Goal: Transaction & Acquisition: Purchase product/service

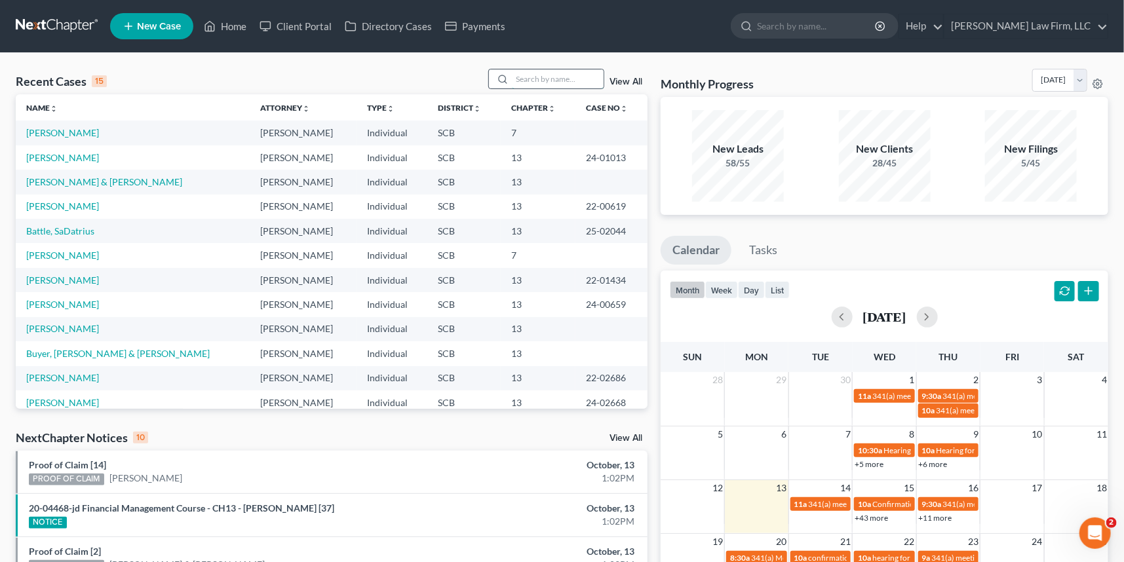
click at [531, 76] on input "search" at bounding box center [558, 78] width 92 height 19
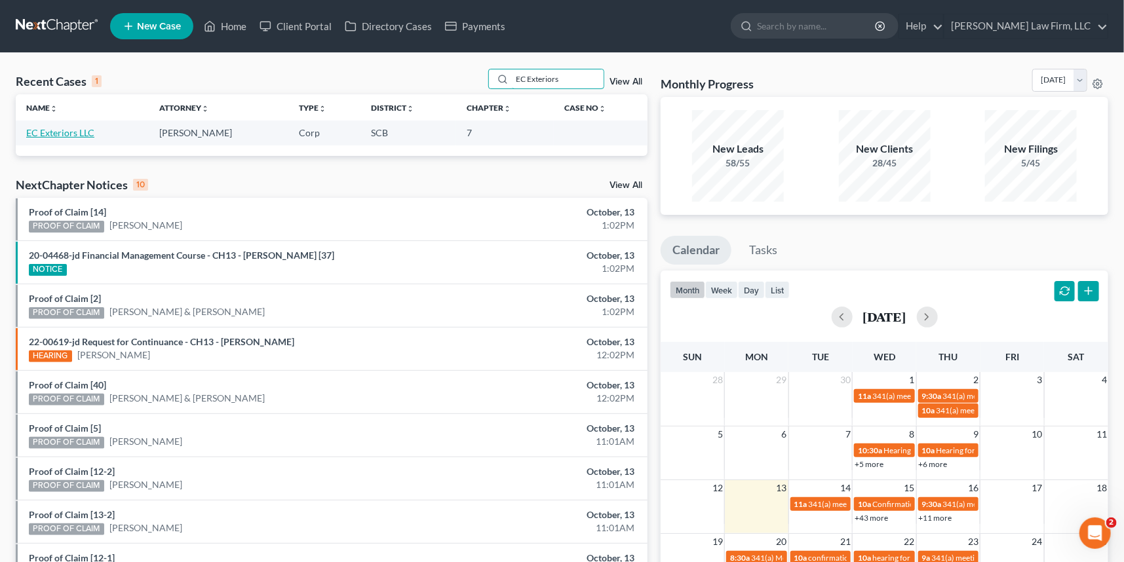
type input "EC Exteriors"
click at [69, 129] on link "EC Exteriors LLC" at bounding box center [60, 132] width 68 height 11
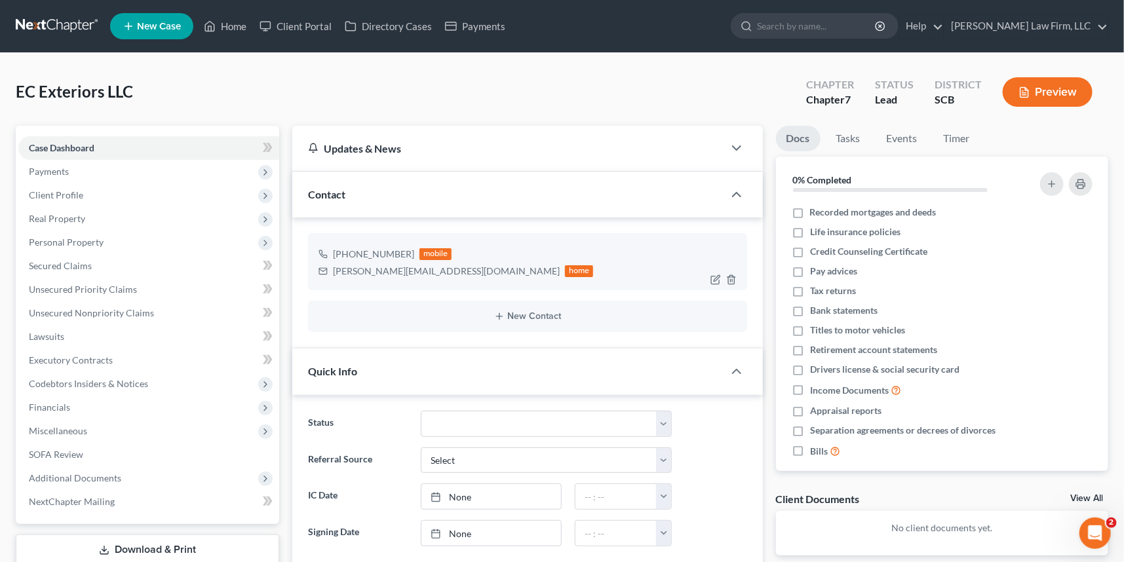
select select "0"
click at [45, 193] on span "Client Profile" at bounding box center [56, 194] width 54 height 11
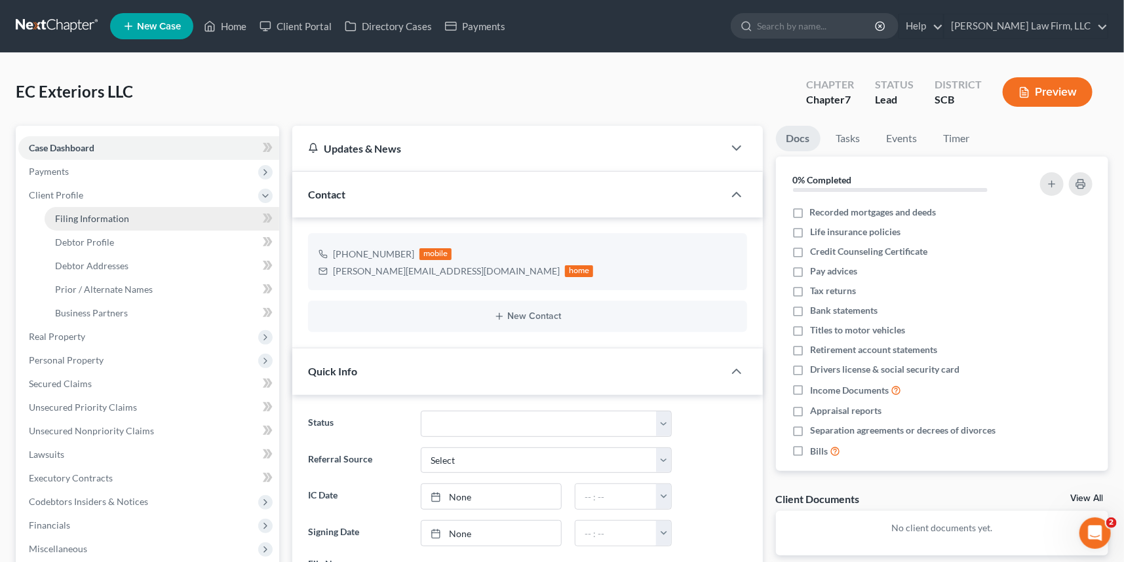
click at [74, 214] on span "Filing Information" at bounding box center [92, 218] width 74 height 11
select select "3"
select select "1"
select select "0"
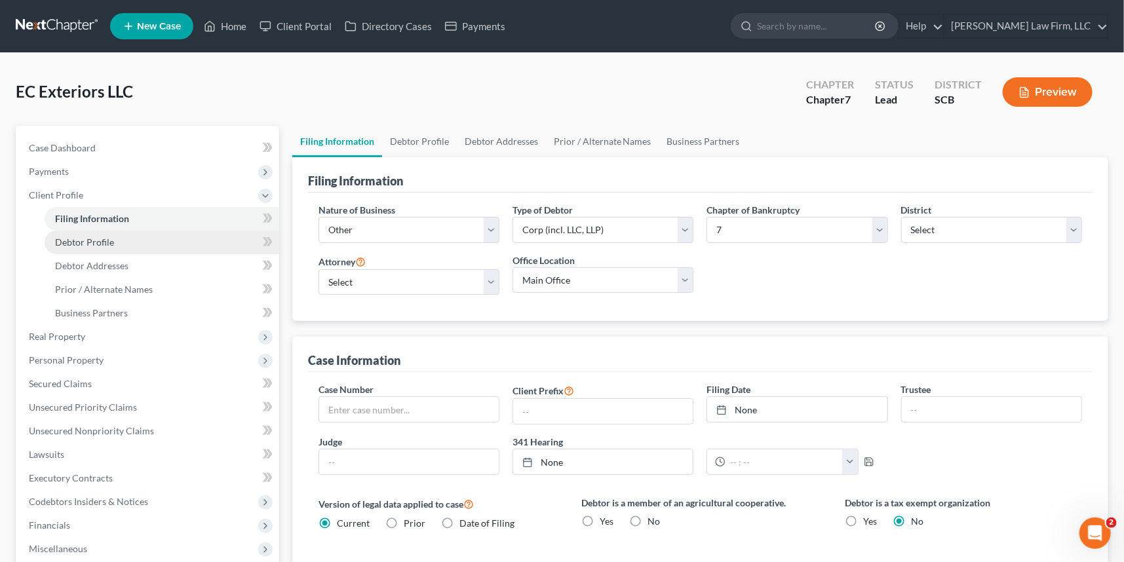
click at [94, 242] on span "Debtor Profile" at bounding box center [84, 242] width 59 height 11
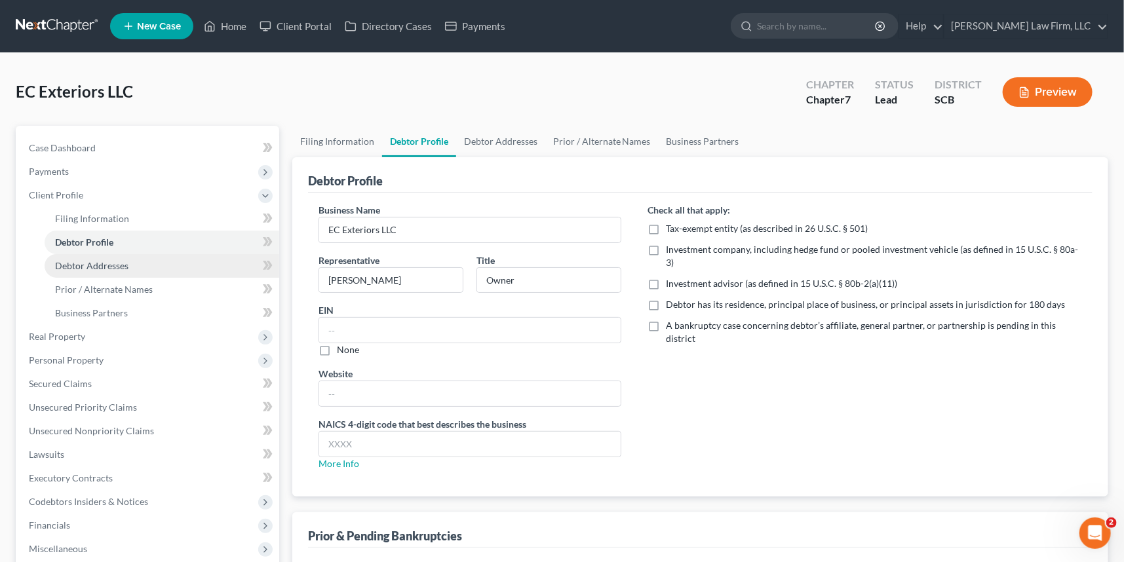
click at [99, 263] on span "Debtor Addresses" at bounding box center [91, 265] width 73 height 11
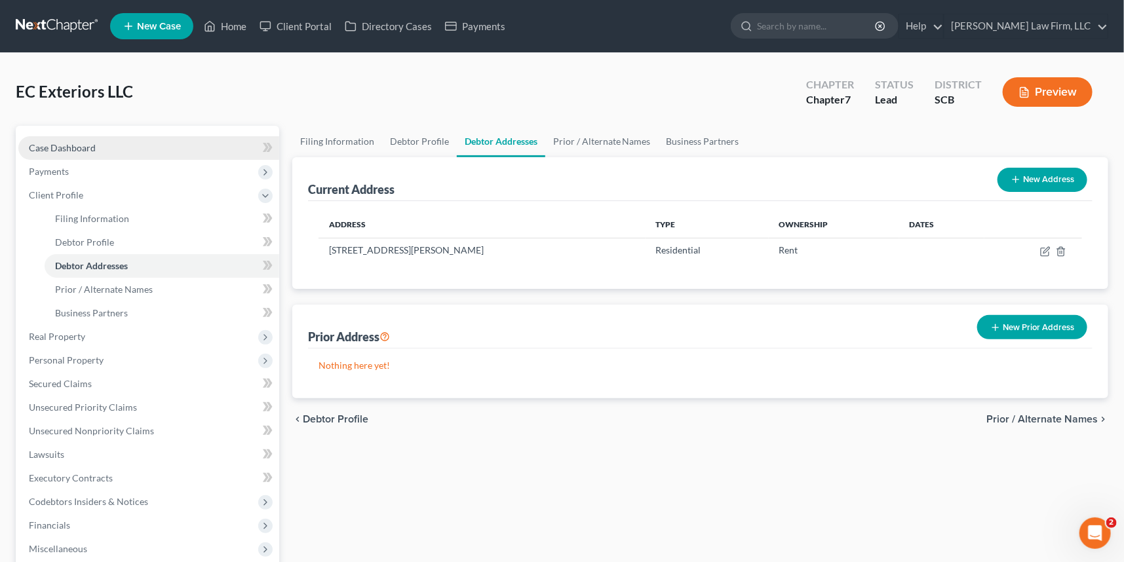
click at [69, 146] on span "Case Dashboard" at bounding box center [62, 147] width 67 height 11
select select "0"
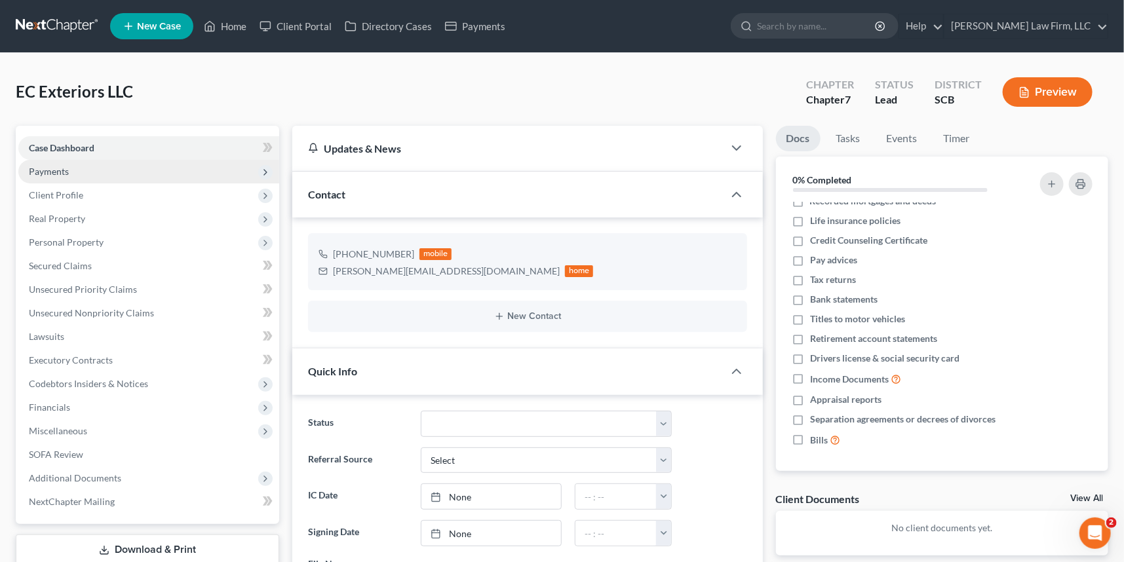
click at [36, 166] on span "Payments" at bounding box center [49, 171] width 40 height 11
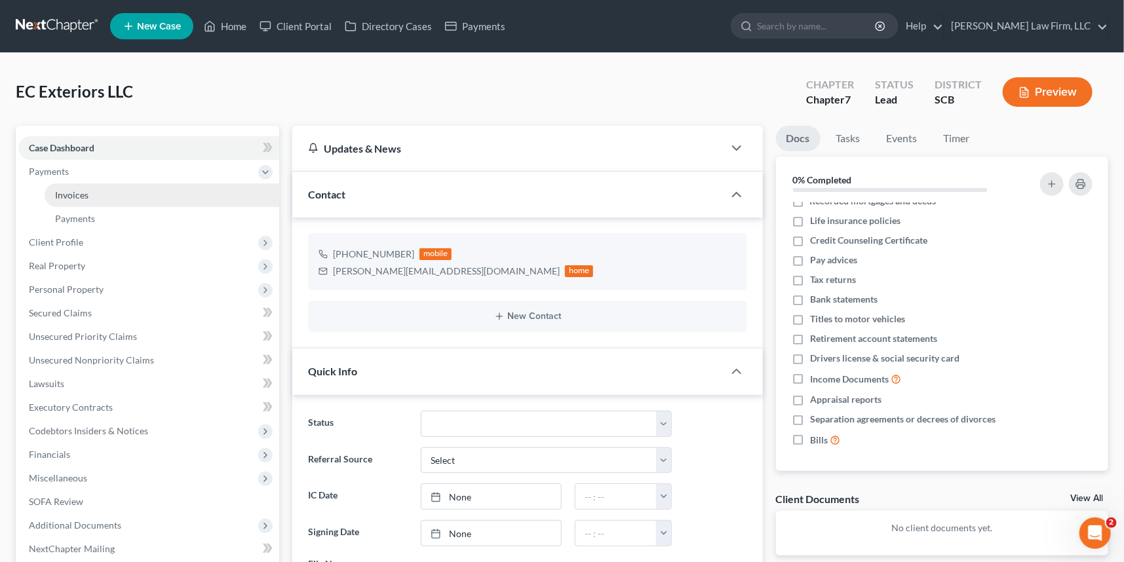
click at [79, 185] on link "Invoices" at bounding box center [162, 195] width 235 height 24
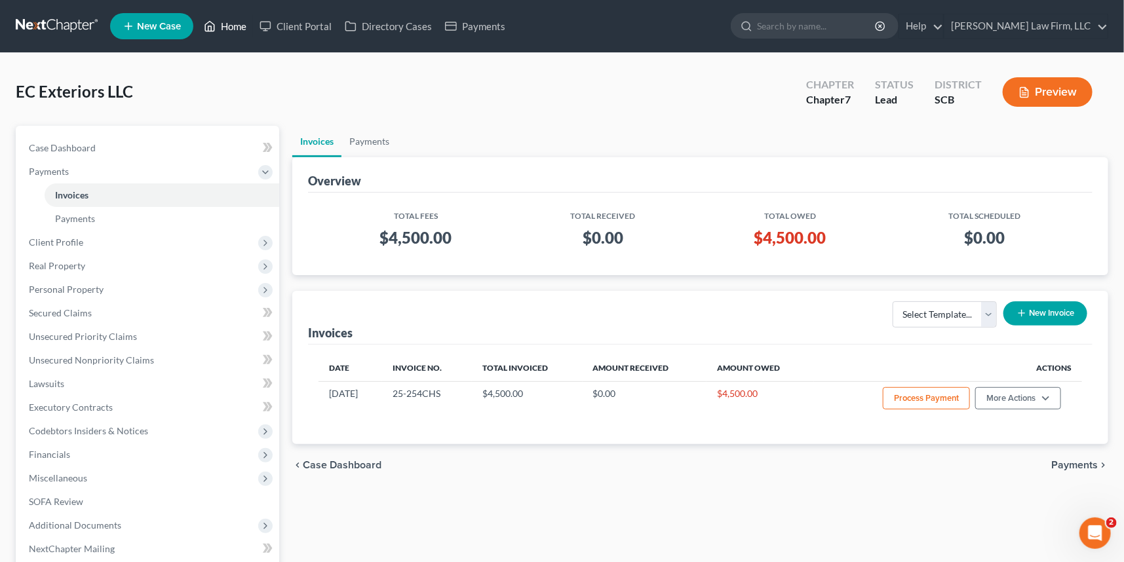
click at [235, 26] on link "Home" at bounding box center [225, 26] width 56 height 24
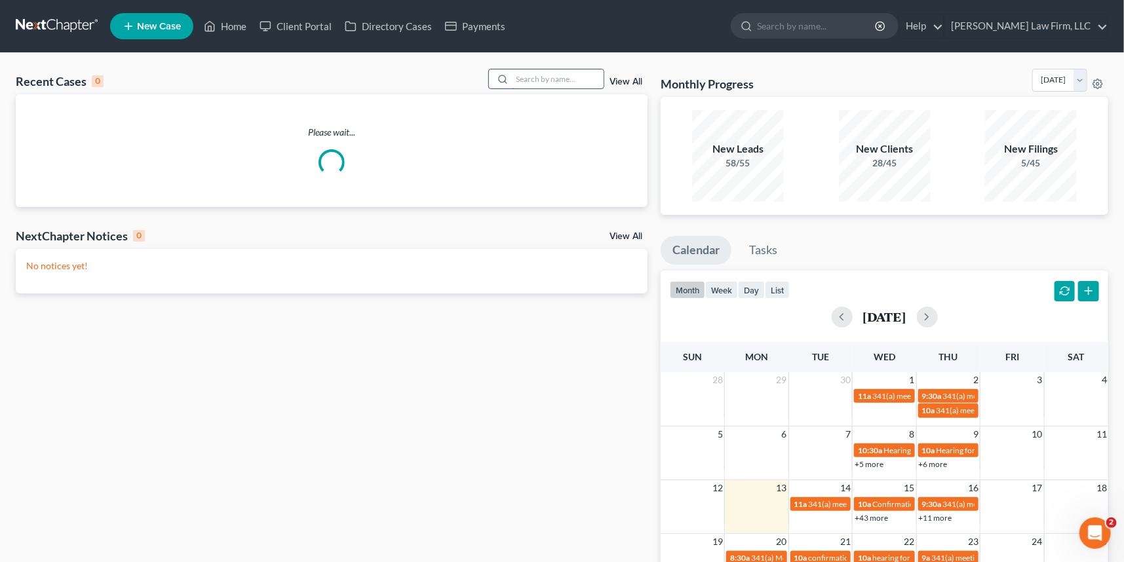
click at [512, 79] on input "search" at bounding box center [558, 78] width 92 height 19
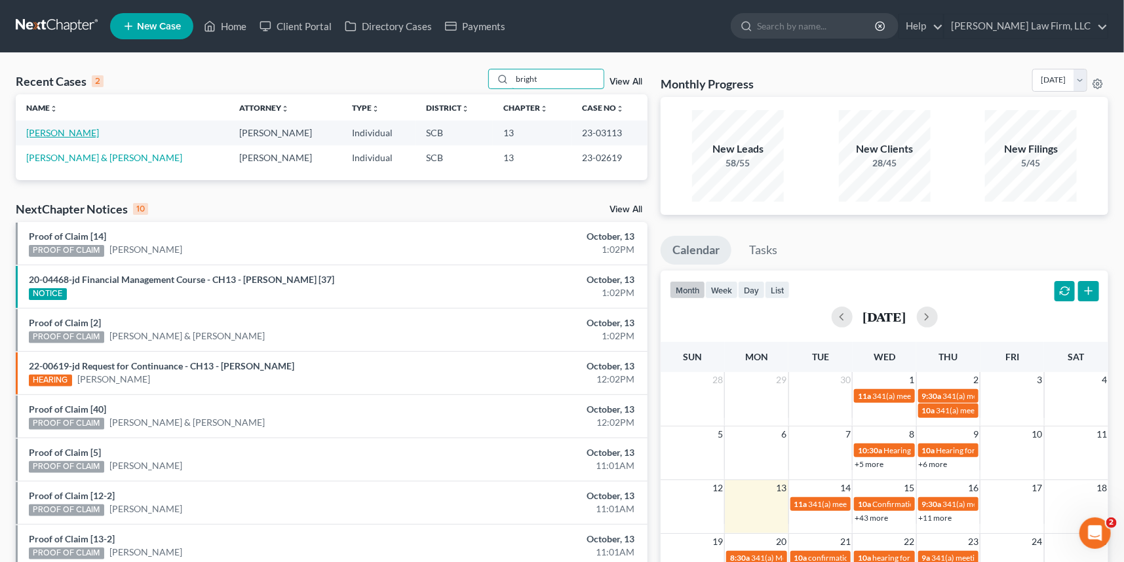
type input "bright"
click at [42, 130] on link "[PERSON_NAME]" at bounding box center [62, 132] width 73 height 11
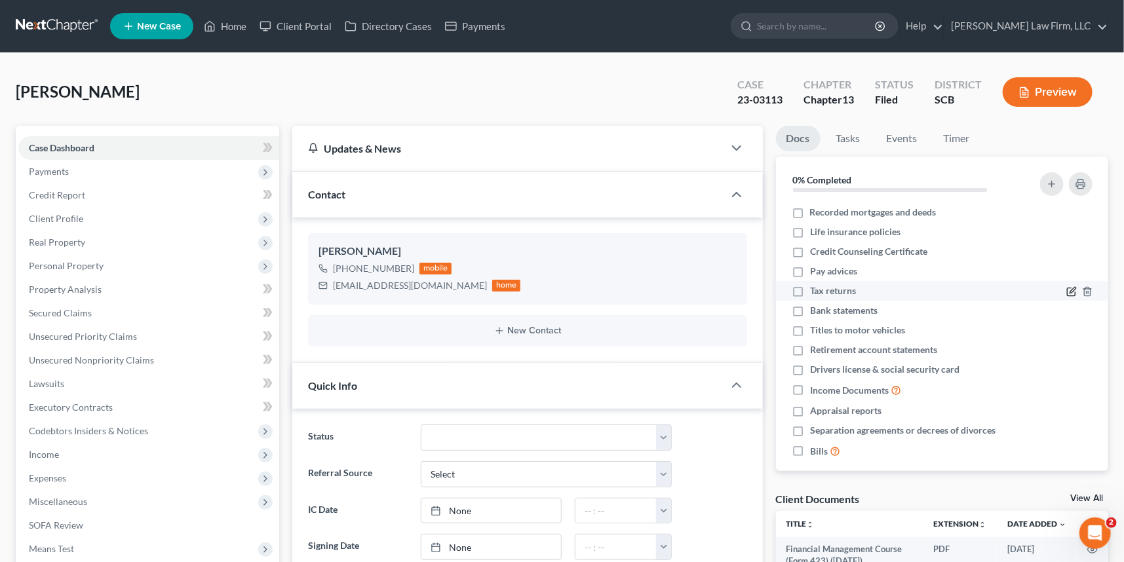
scroll to position [416, 0]
select select "0"
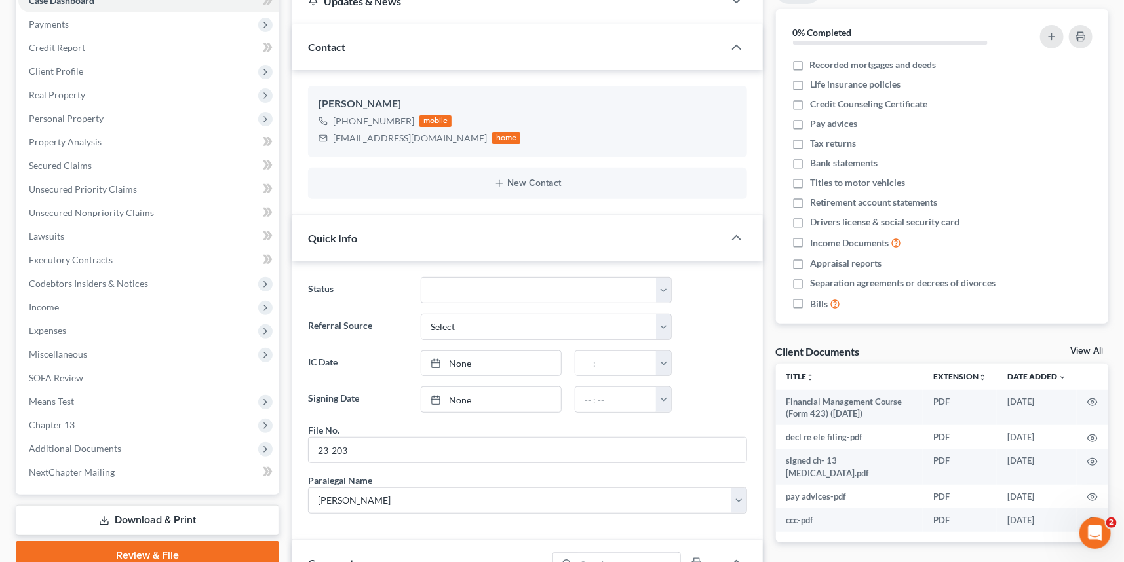
scroll to position [0, 0]
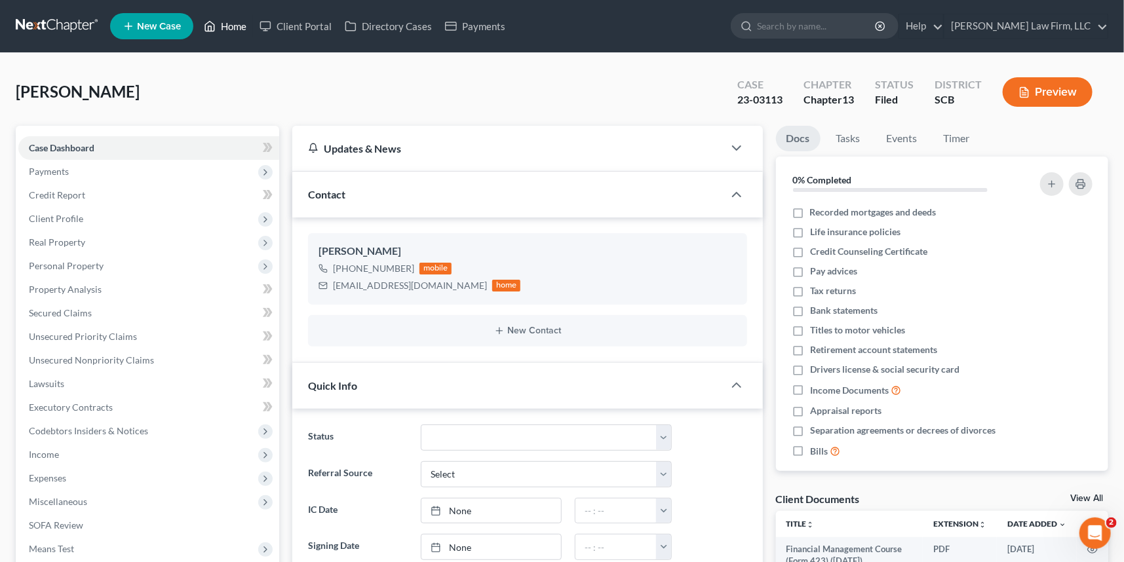
click at [228, 18] on link "Home" at bounding box center [225, 26] width 56 height 24
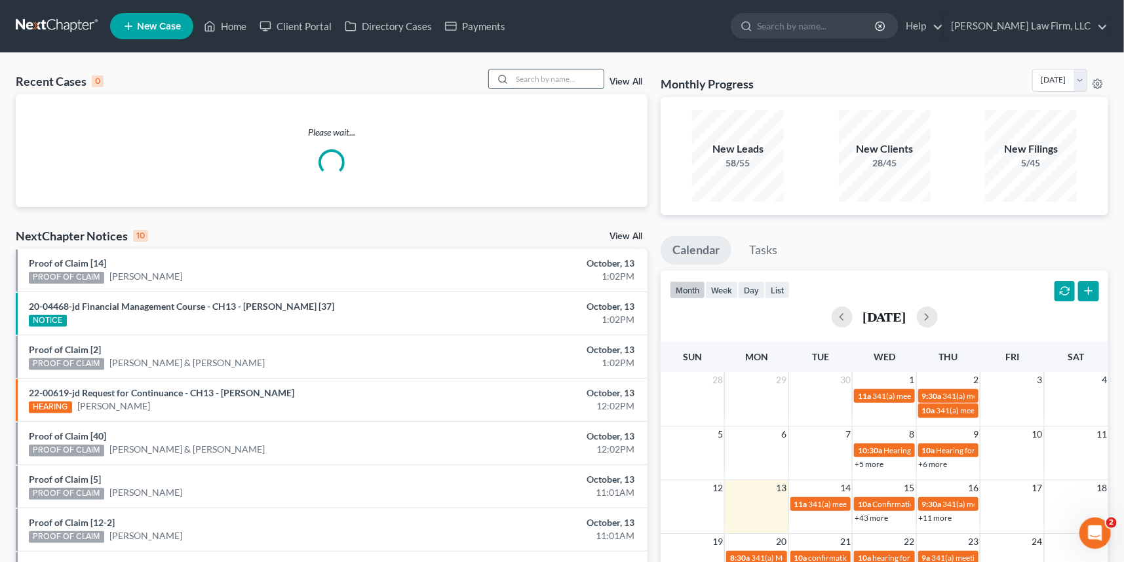
click at [520, 77] on input "search" at bounding box center [558, 78] width 92 height 19
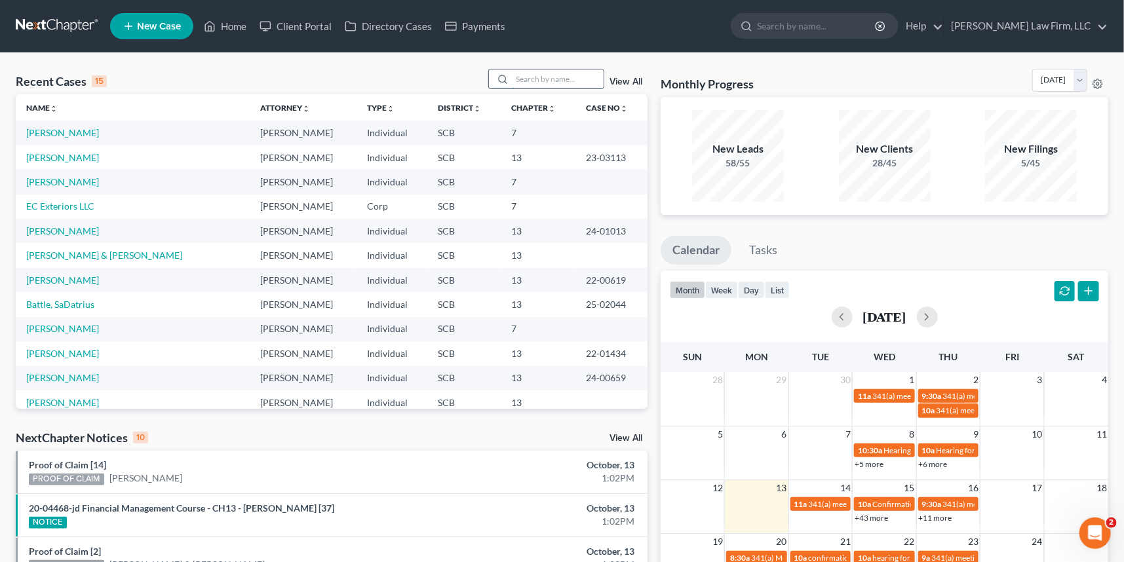
click at [532, 80] on input "search" at bounding box center [558, 78] width 92 height 19
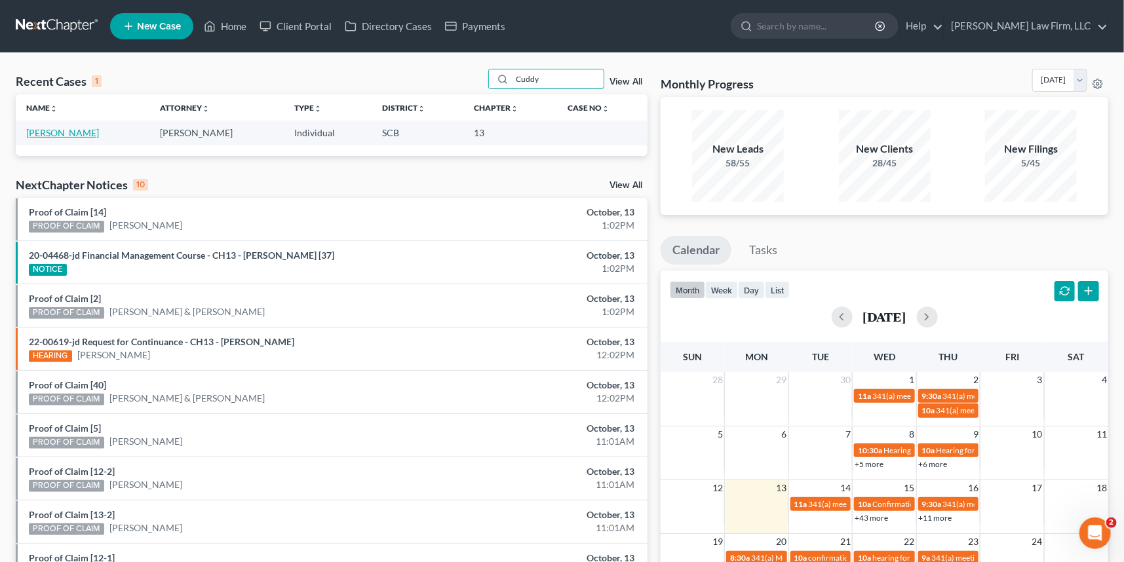
type input "Cuddy"
click at [80, 129] on link "[PERSON_NAME]" at bounding box center [62, 132] width 73 height 11
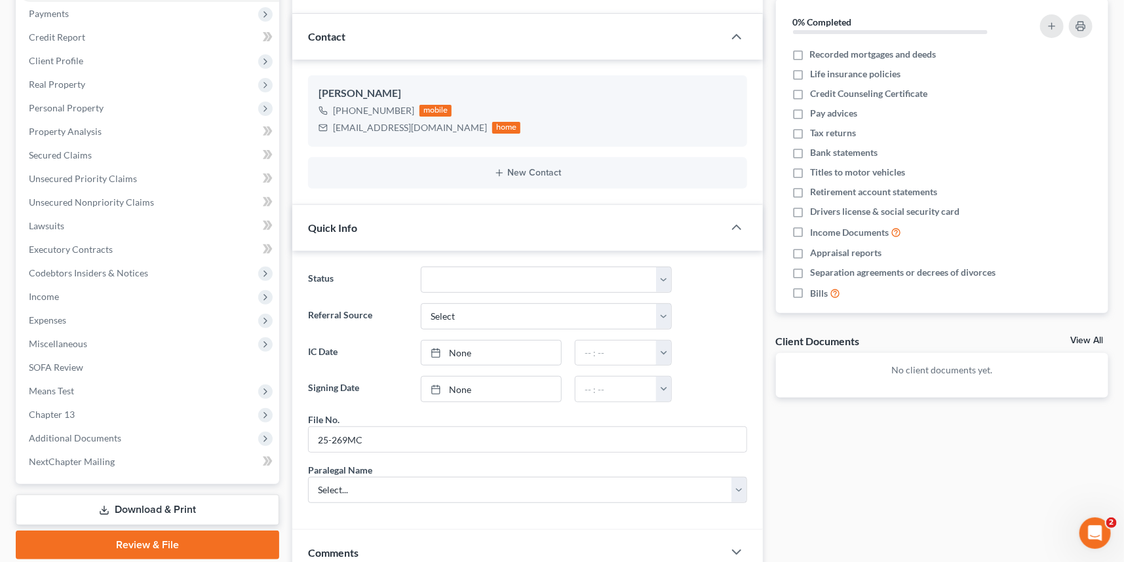
scroll to position [238, 0]
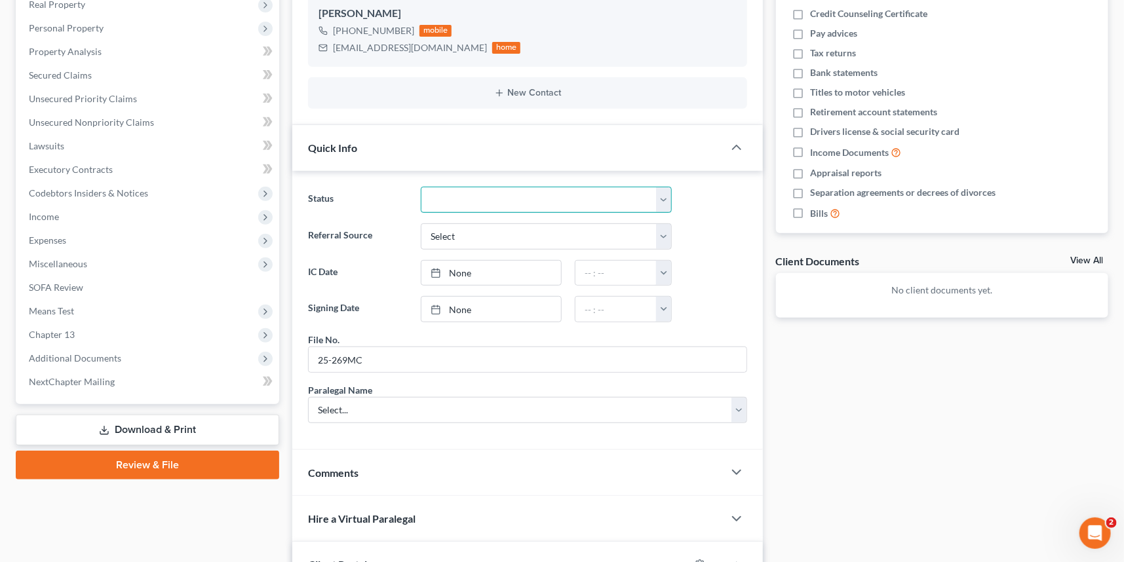
drag, startPoint x: 666, startPoint y: 191, endPoint x: 595, endPoint y: 202, distance: 71.6
click at [666, 191] on select "Discharged Dismissed Filed In Progress Lead Lost Lead Ready to File To Review W…" at bounding box center [546, 200] width 251 height 26
select select "3"
click at [421, 187] on select "Discharged Dismissed Filed In Progress Lead Lost Lead Ready to File To Review W…" at bounding box center [546, 200] width 251 height 26
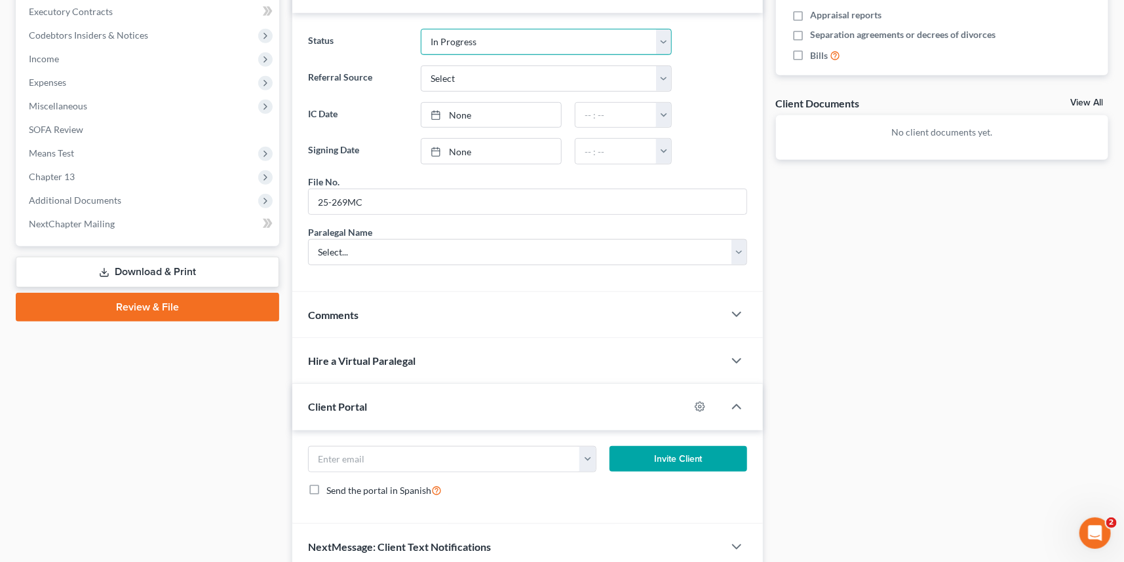
scroll to position [417, 0]
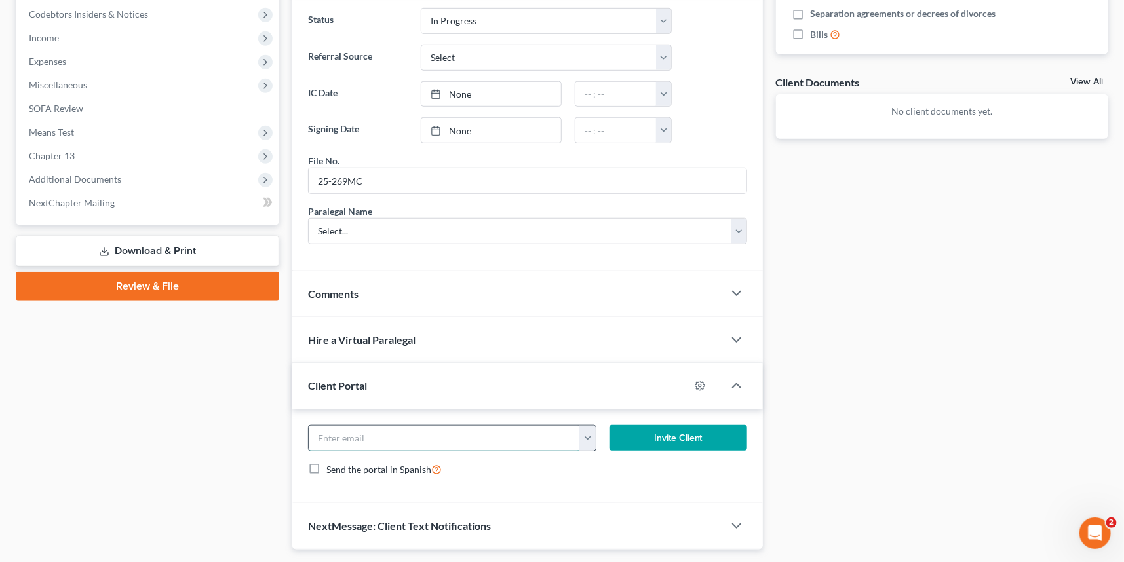
click at [338, 440] on input "email" at bounding box center [444, 438] width 271 height 25
type input "[EMAIL_ADDRESS][DOMAIN_NAME]"
click at [688, 432] on button "Invite Client" at bounding box center [678, 438] width 138 height 26
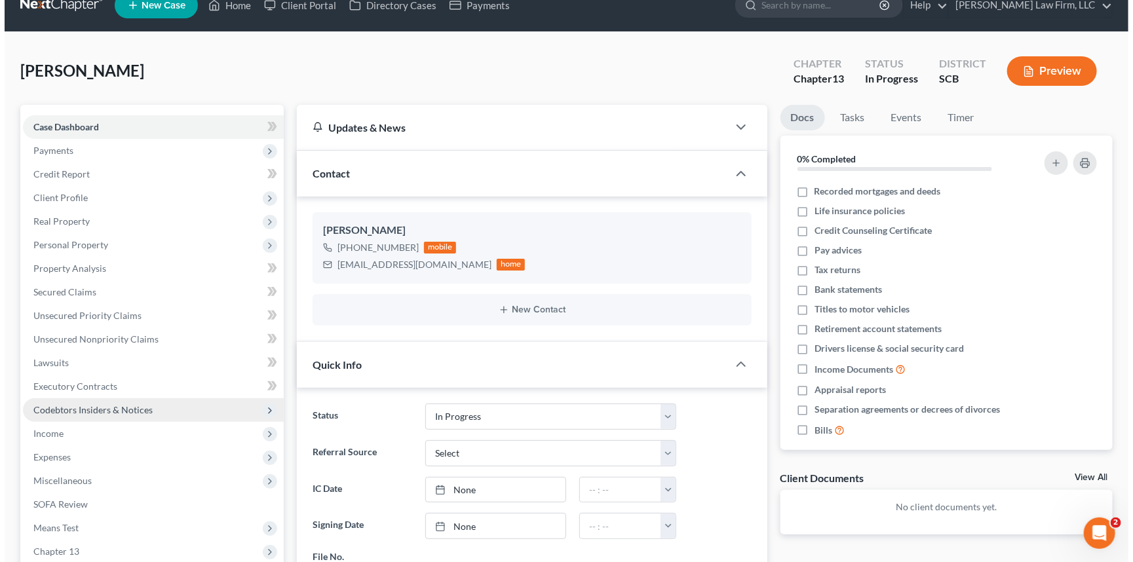
scroll to position [0, 0]
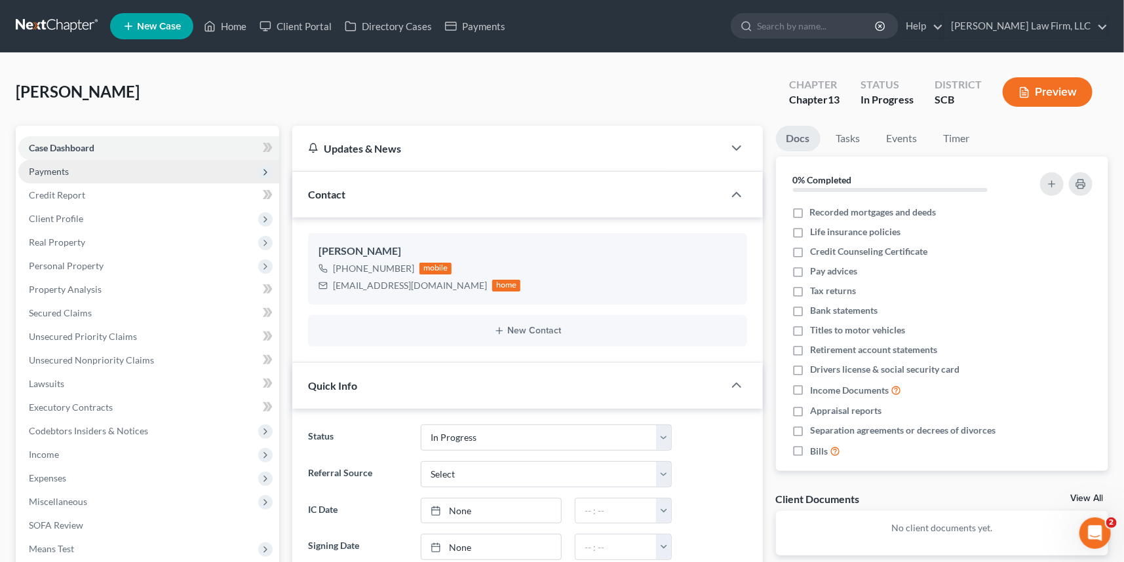
click at [47, 167] on span "Payments" at bounding box center [49, 171] width 40 height 11
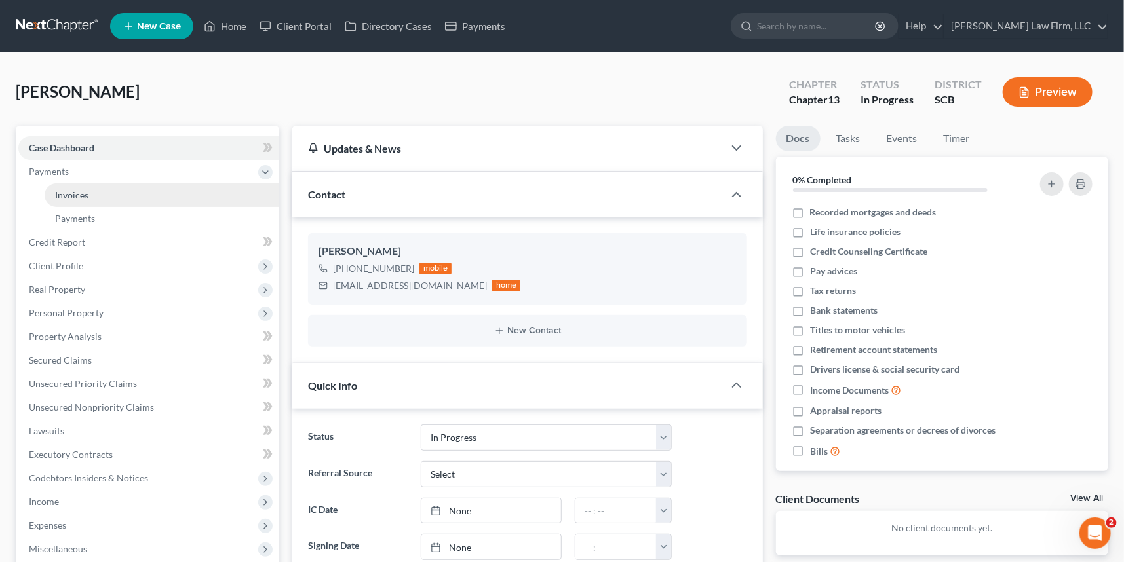
click at [73, 189] on span "Invoices" at bounding box center [71, 194] width 33 height 11
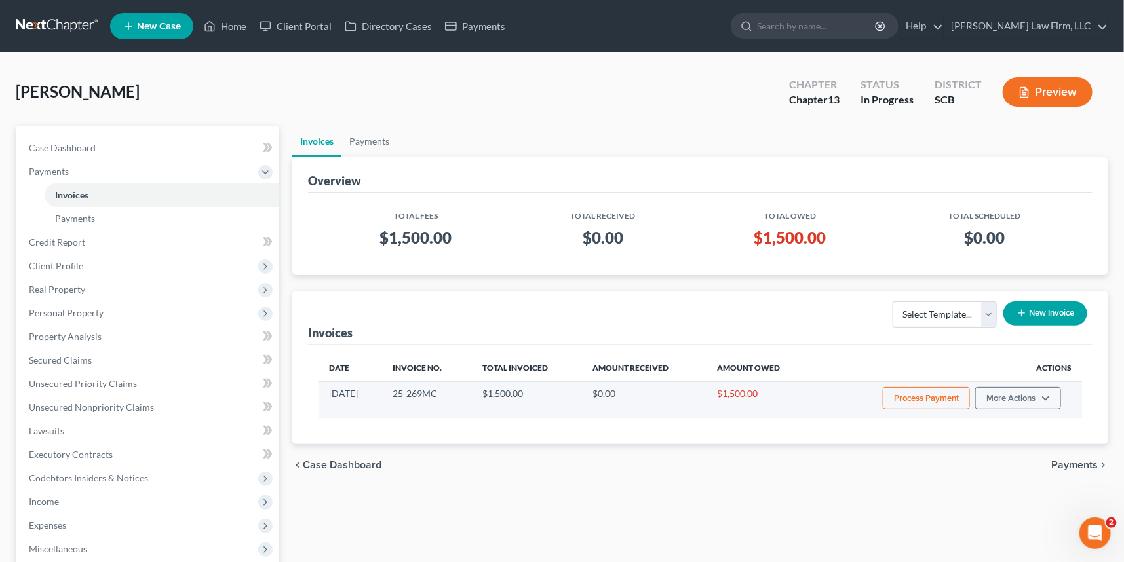
click at [946, 396] on button "Process Payment" at bounding box center [926, 398] width 87 height 22
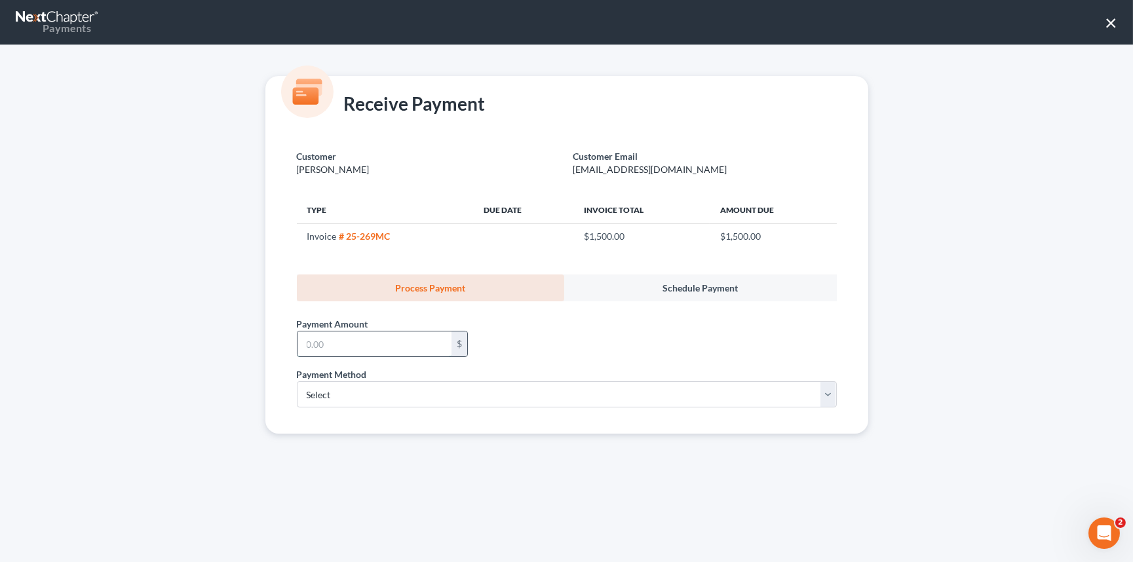
click at [314, 347] on input "text" at bounding box center [374, 344] width 154 height 25
type input "500.00"
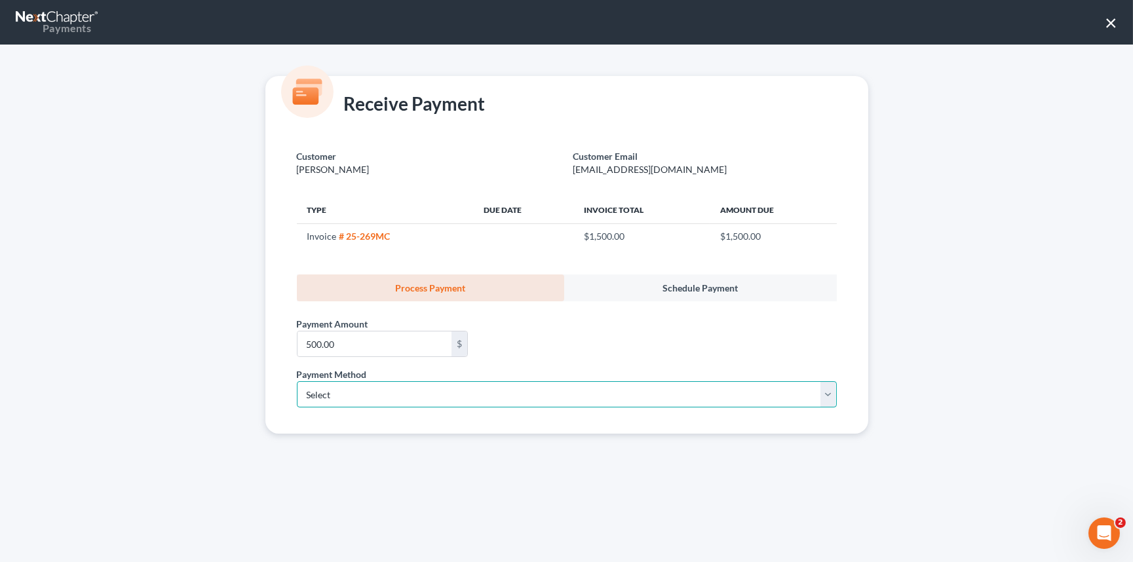
click at [357, 388] on select "Select ACH Credit Card" at bounding box center [567, 394] width 540 height 26
select select "1"
click at [297, 381] on select "Select ACH Credit Card" at bounding box center [567, 394] width 540 height 26
select select "42"
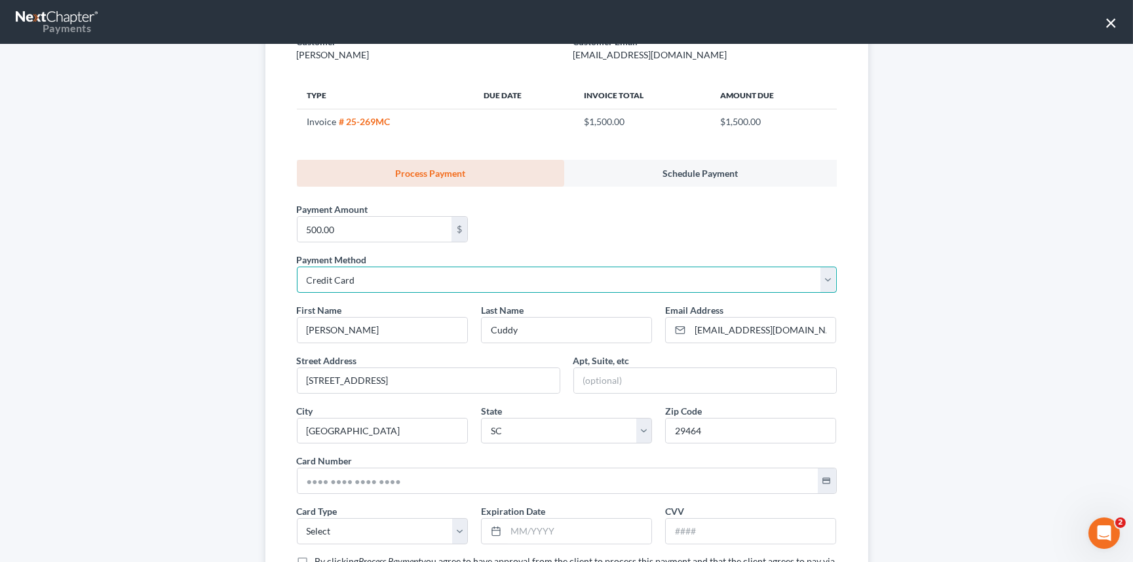
scroll to position [119, 0]
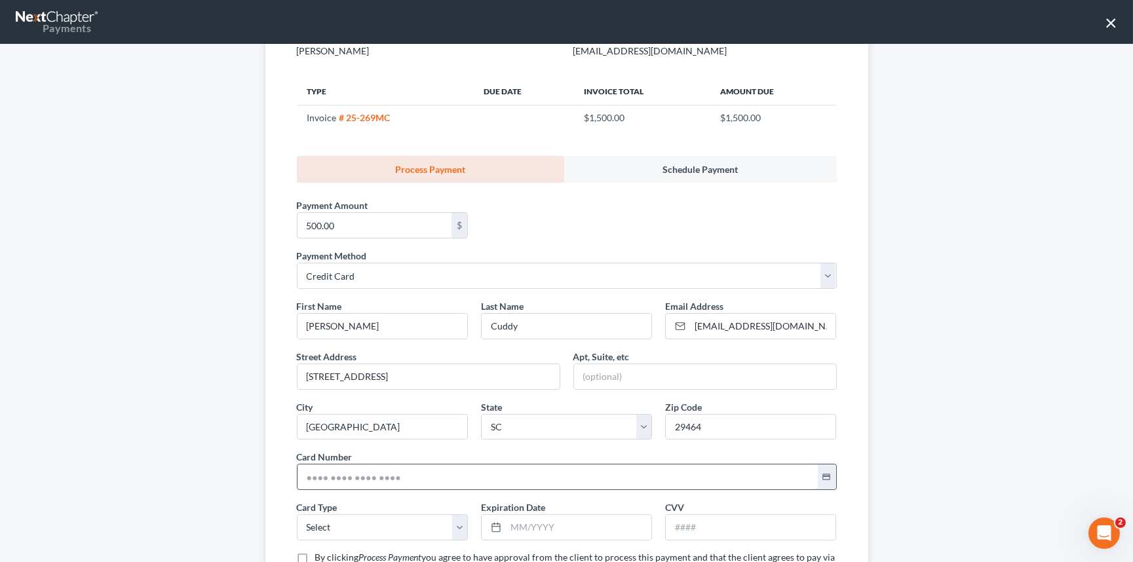
click at [304, 474] on input "text" at bounding box center [557, 477] width 520 height 25
type input "[CREDIT_CARD_NUMBER]"
click at [309, 519] on select "Select Visa MasterCard Discover American Express" at bounding box center [382, 527] width 171 height 26
select select "0"
click at [297, 514] on select "Select Visa MasterCard Discover American Express" at bounding box center [382, 527] width 171 height 26
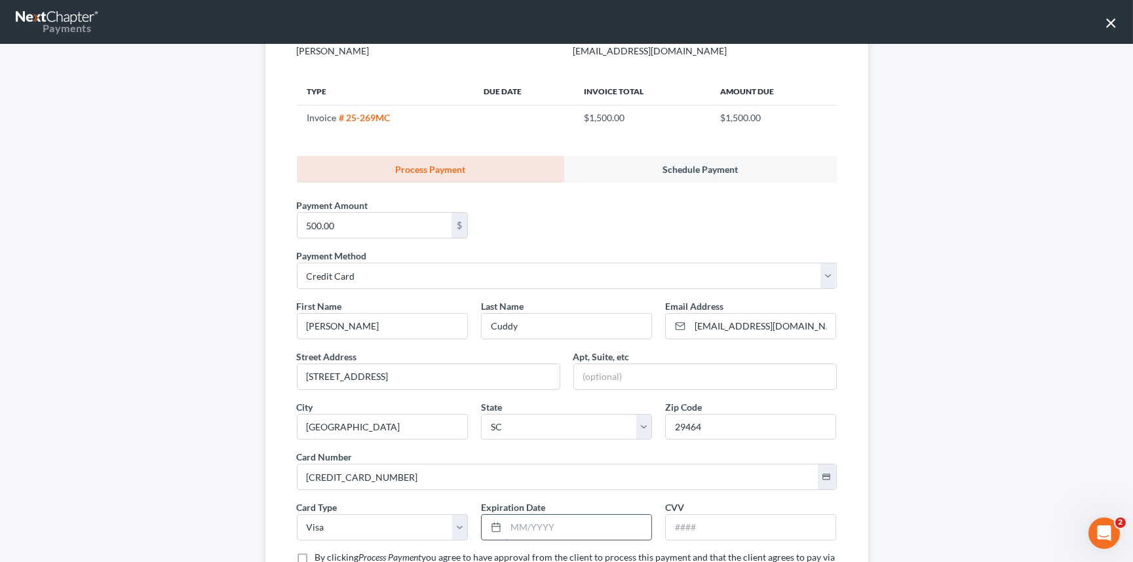
click at [512, 530] on input "text" at bounding box center [578, 527] width 145 height 25
type input "12/2028"
click at [690, 524] on input "text" at bounding box center [751, 527] width 170 height 25
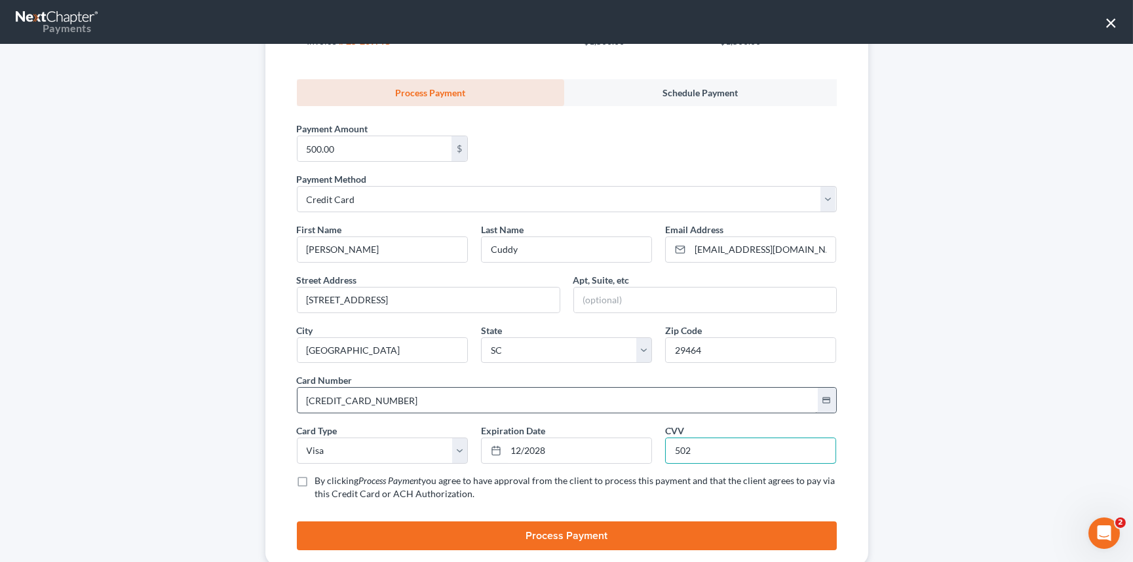
scroll to position [170, 0]
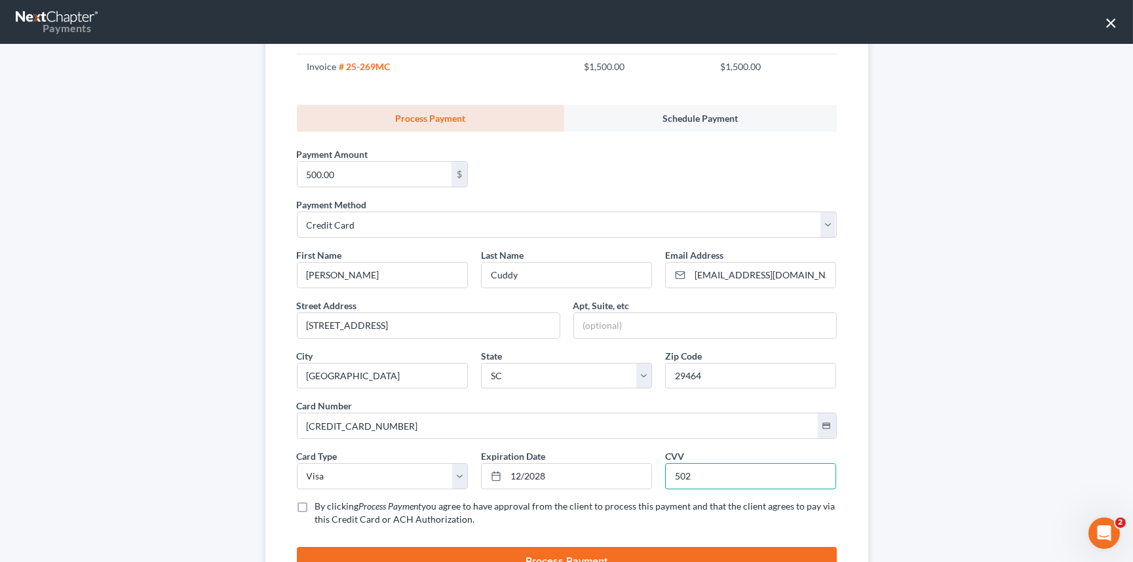
type input "502"
drag, startPoint x: 297, startPoint y: 505, endPoint x: 275, endPoint y: 512, distance: 23.4
click at [315, 505] on label "By clicking Process Payment you agree to have approval from the client to proce…" at bounding box center [576, 513] width 522 height 26
click at [315, 506] on label "By clicking Process Payment you agree to have approval from the client to proce…" at bounding box center [576, 513] width 522 height 26
click at [320, 506] on input "By clicking Process Payment you agree to have approval from the client to proce…" at bounding box center [324, 504] width 9 height 9
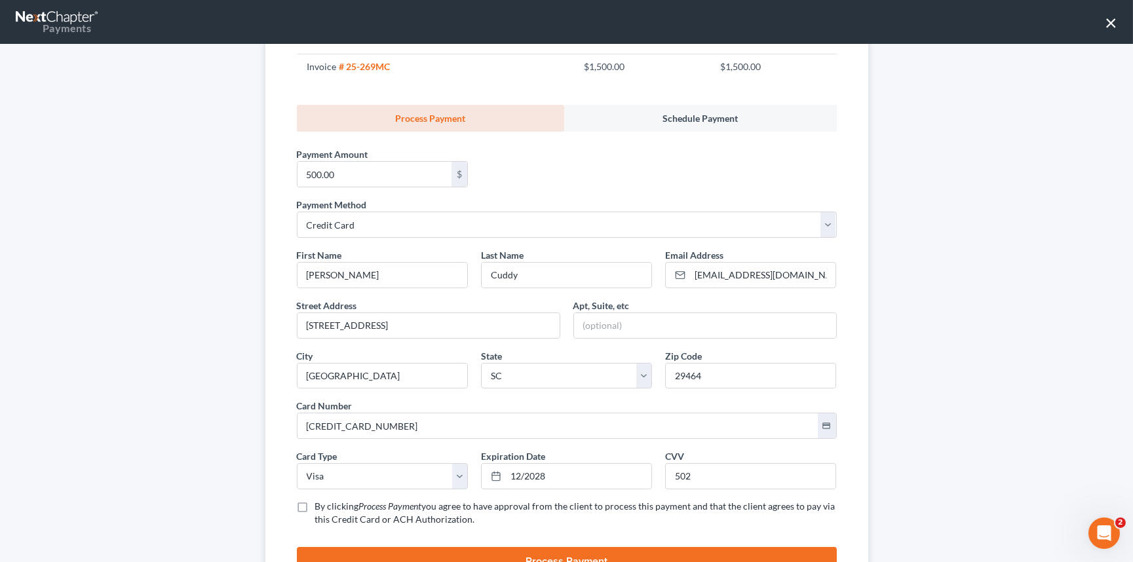
checkbox input "true"
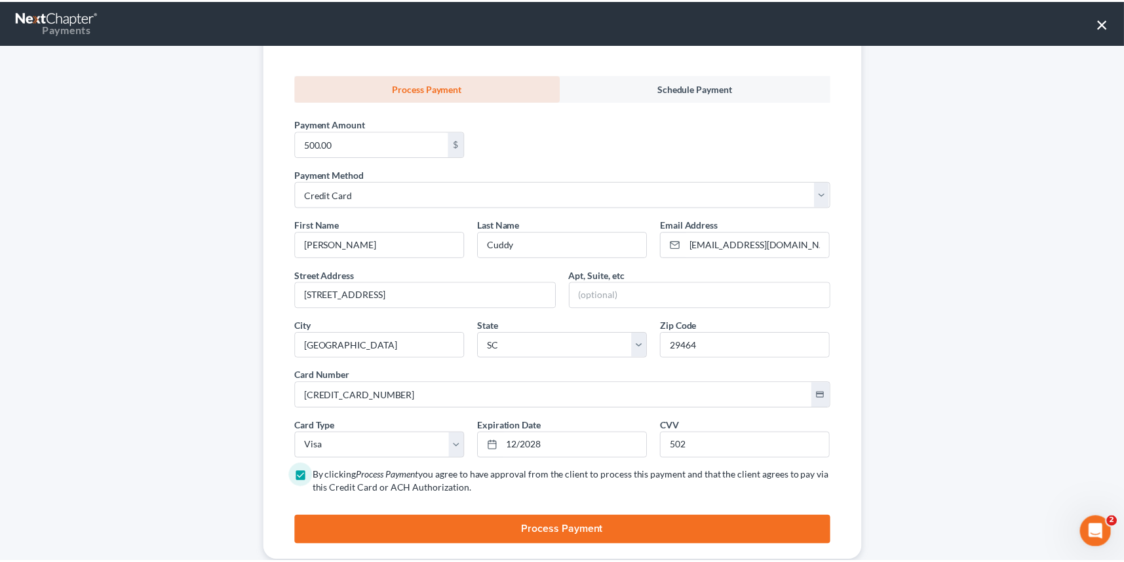
scroll to position [229, 0]
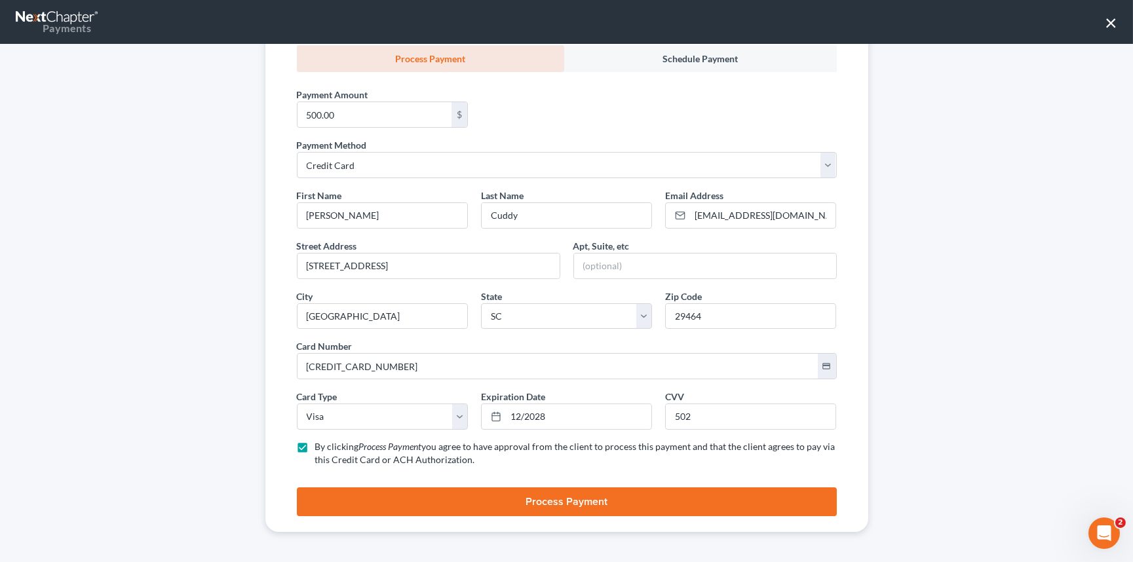
click at [560, 497] on button "Process Payment" at bounding box center [567, 502] width 540 height 29
